Goal: Communication & Community: Connect with others

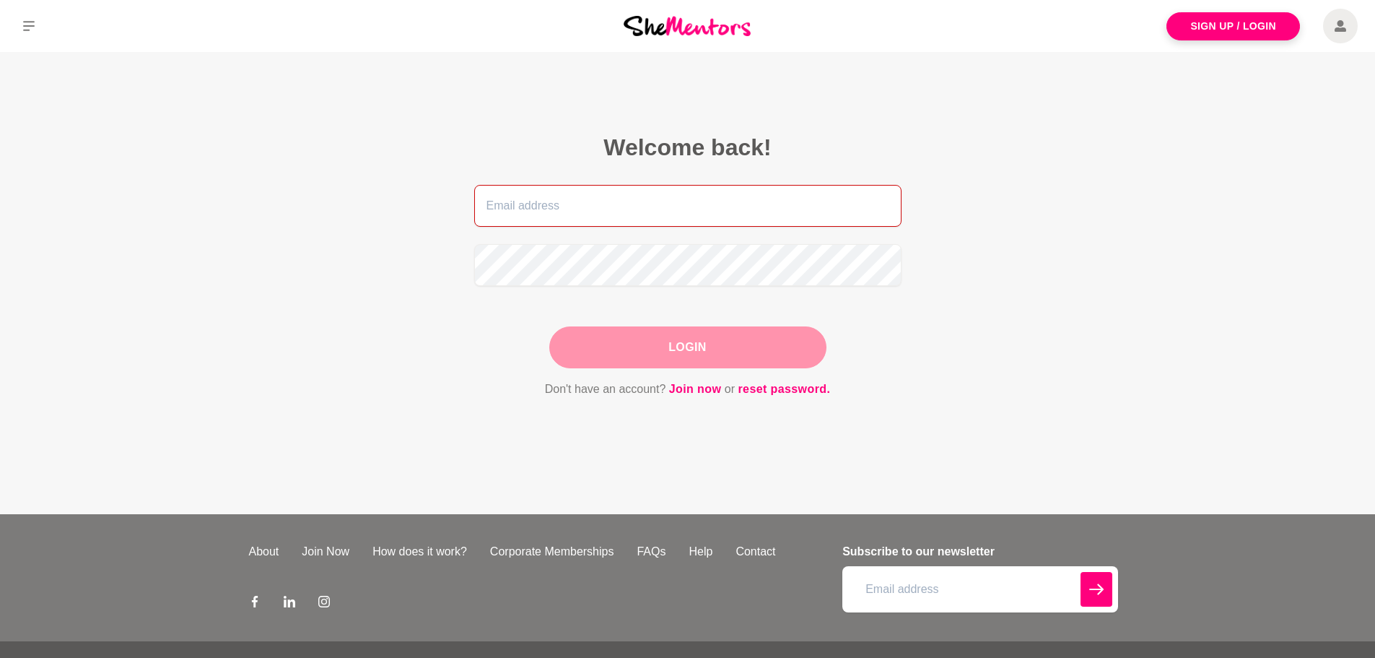
type input "[EMAIL_ADDRESS][DOMAIN_NAME]"
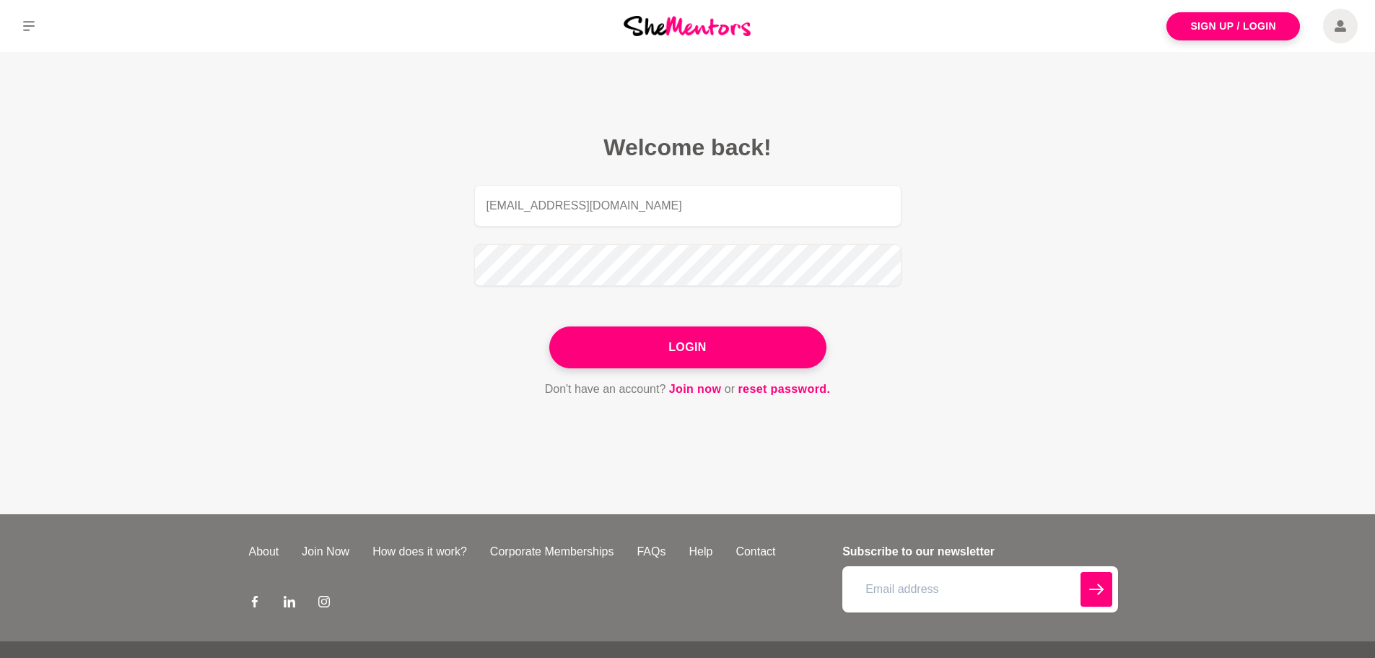
click at [986, 288] on main "Welcome back! charmaineturner@outlook.com Login Don't have an account? Join now…" at bounding box center [687, 283] width 1375 height 462
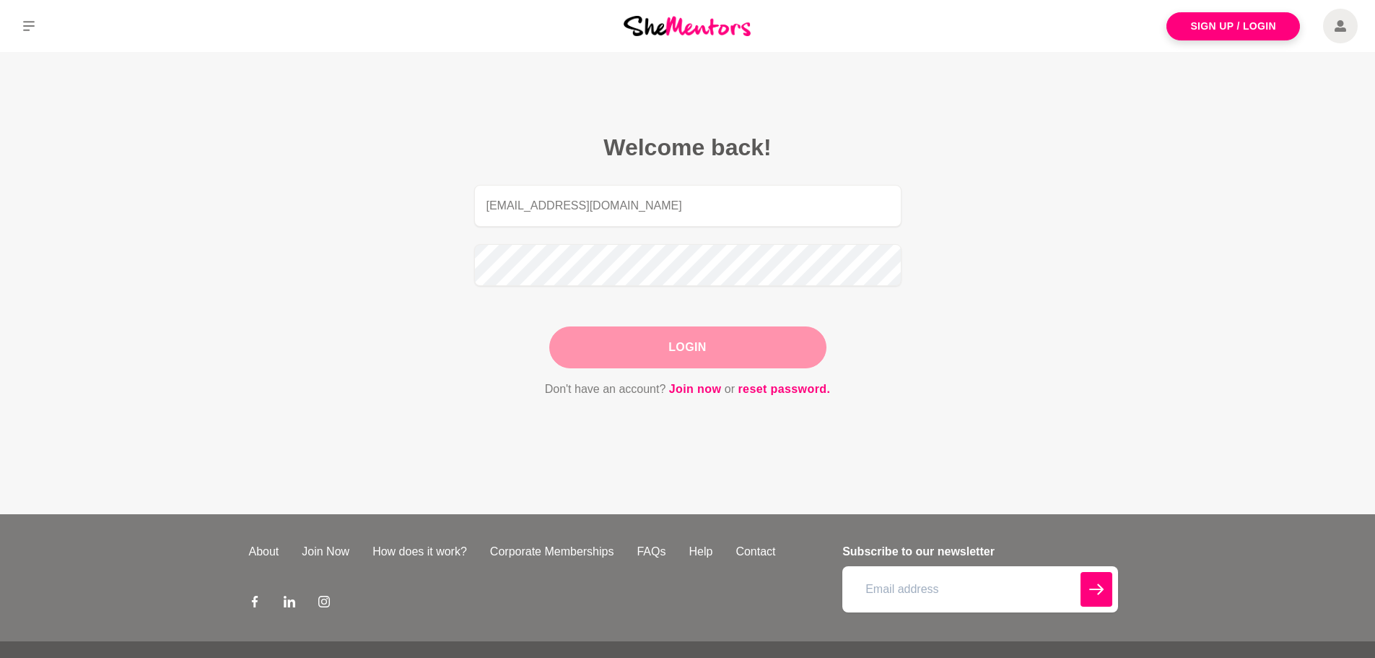
click at [775, 346] on button "Login" at bounding box center [687, 347] width 277 height 42
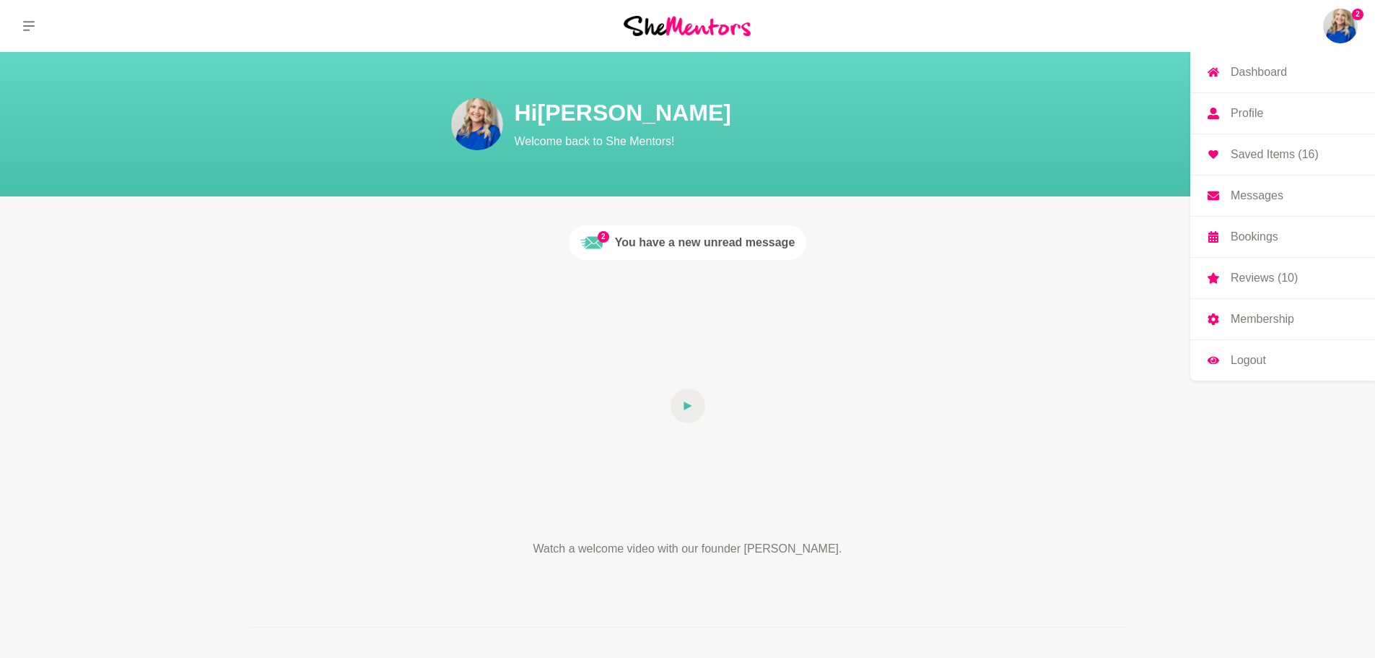
click at [1329, 25] on img at bounding box center [1340, 26] width 35 height 35
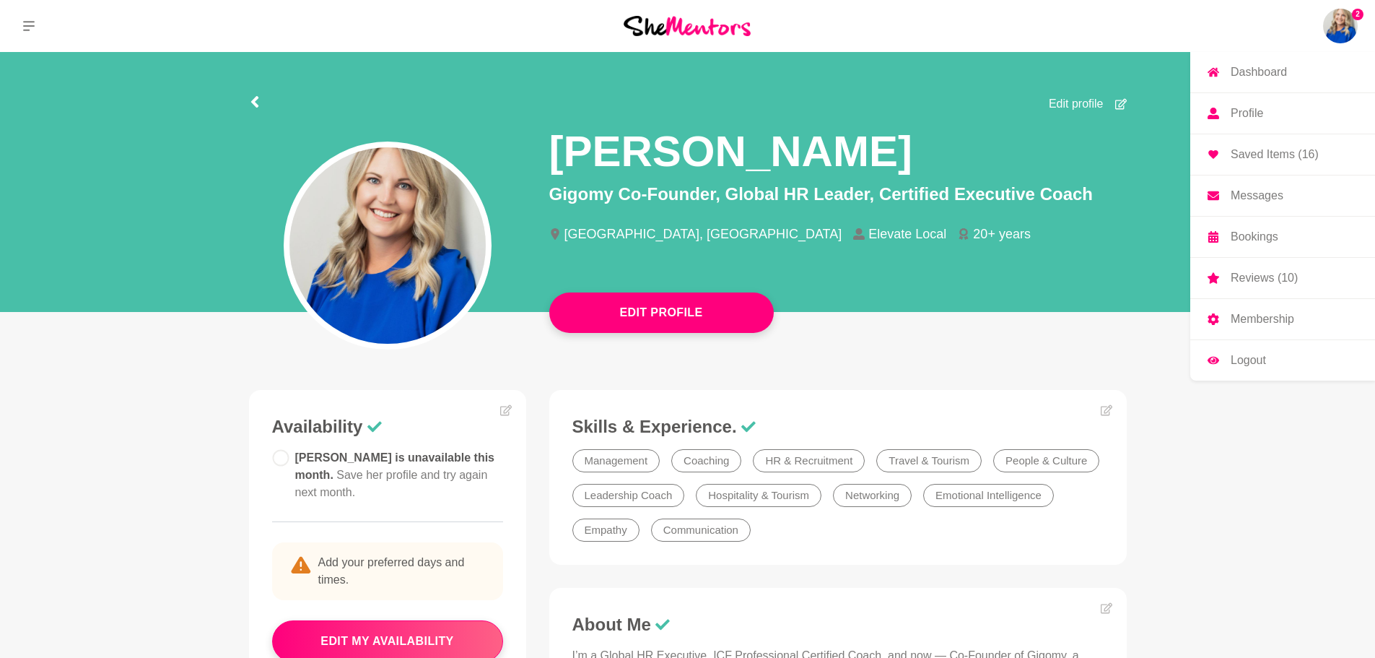
click at [1243, 192] on p "Messages" at bounding box center [1257, 196] width 53 height 12
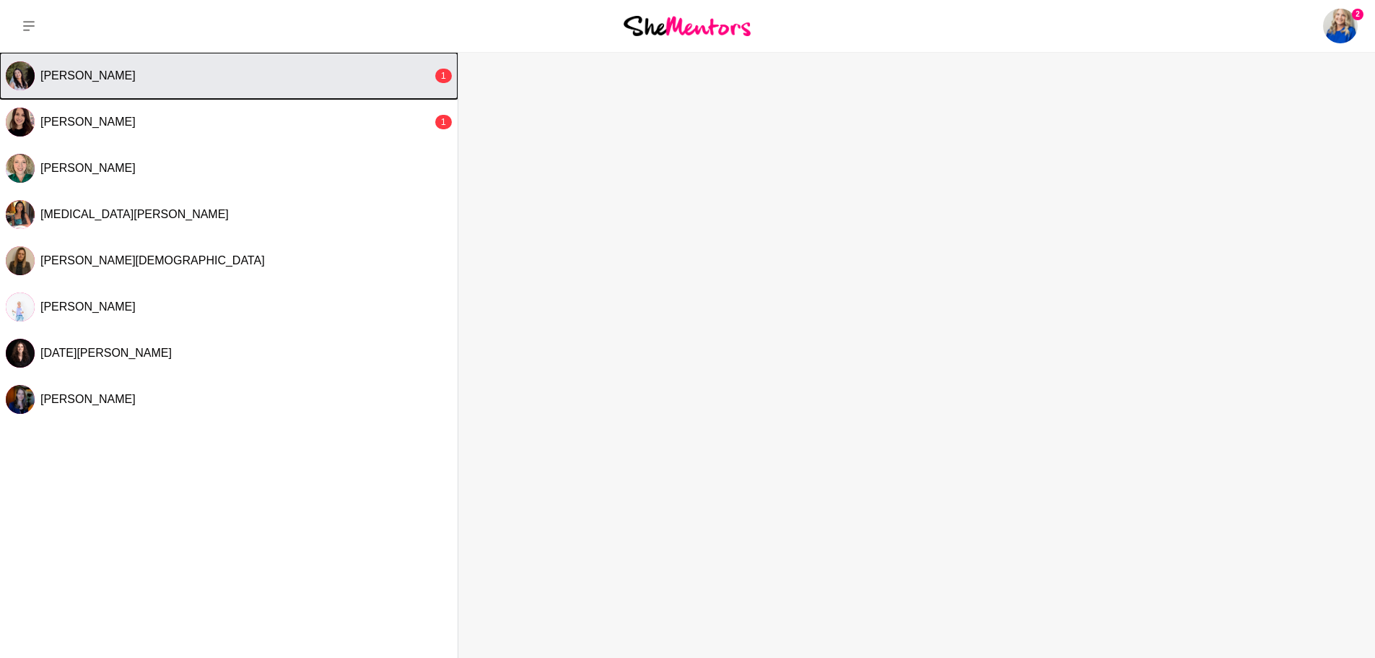
click at [156, 89] on button "Gloria O'Brien 1" at bounding box center [229, 76] width 458 height 46
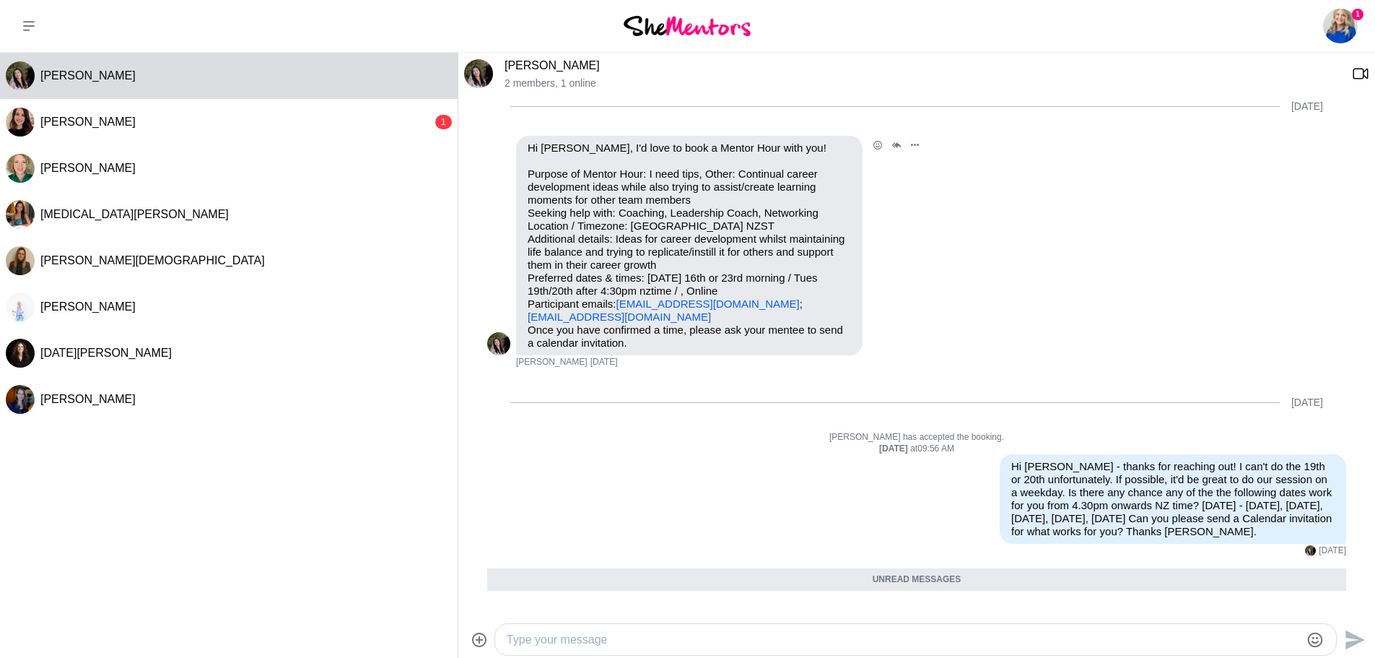
scroll to position [12, 0]
